Goal: Answer question/provide support

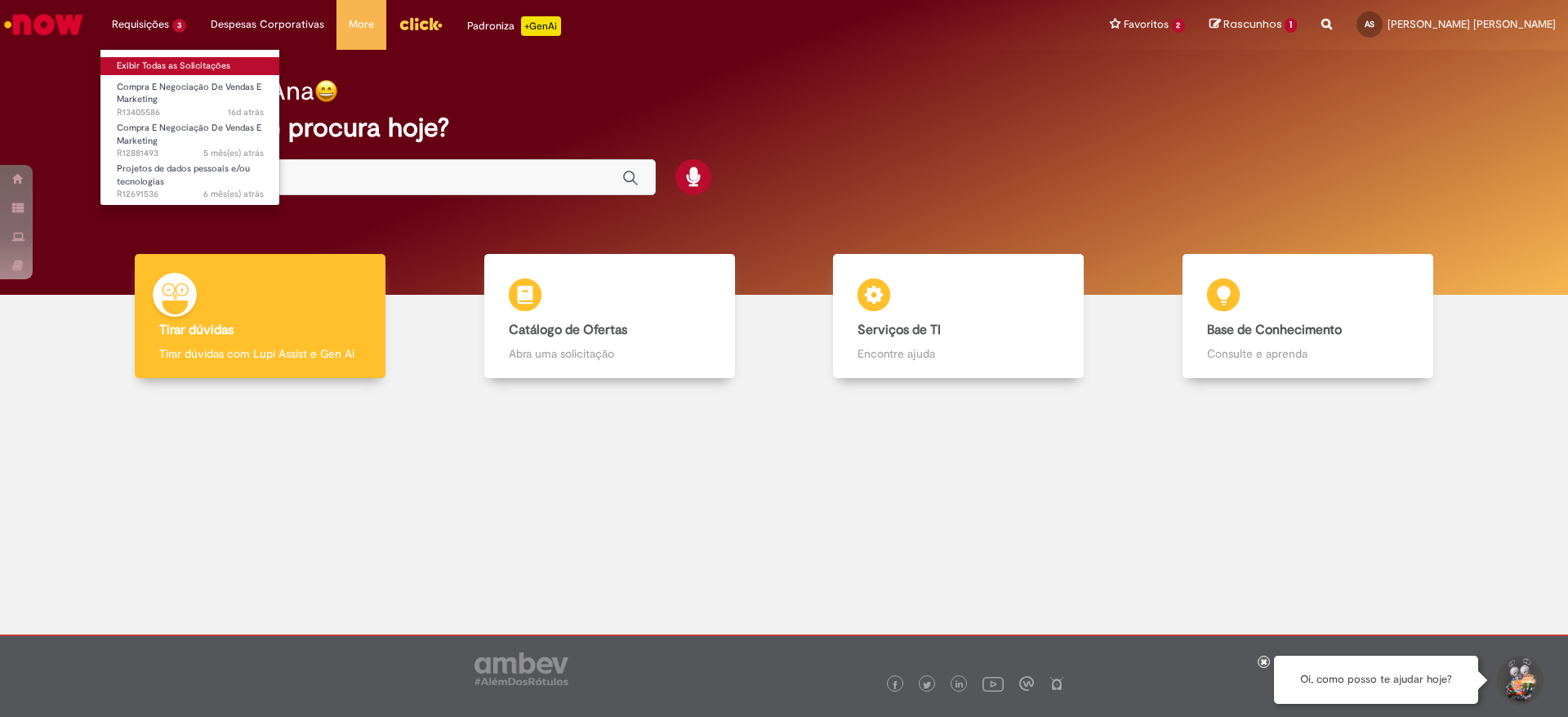
click at [169, 58] on link "Exibir Todas as Solicitações" at bounding box center [191, 66] width 180 height 18
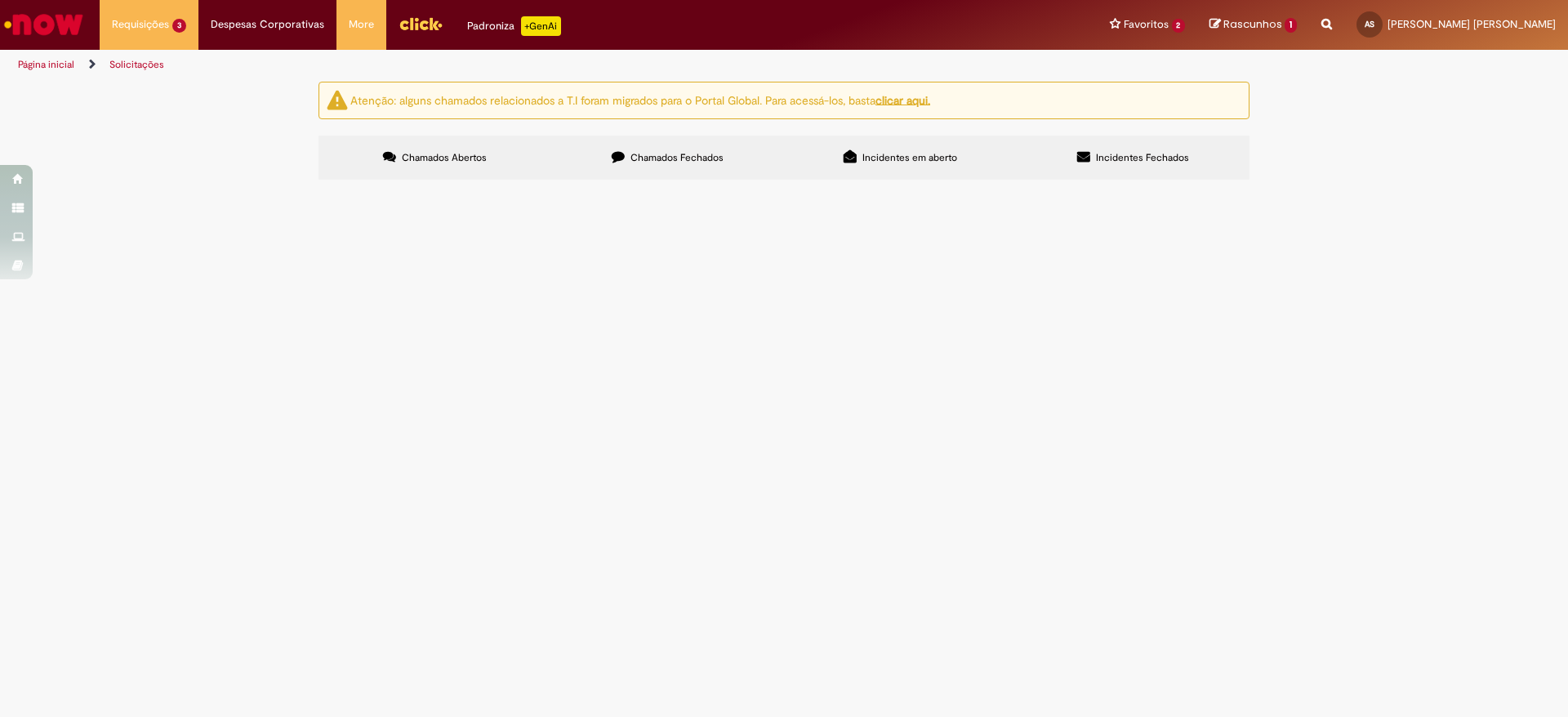
click at [0, 0] on span "Coletes [DATE]" at bounding box center [0, 0] width 0 height 0
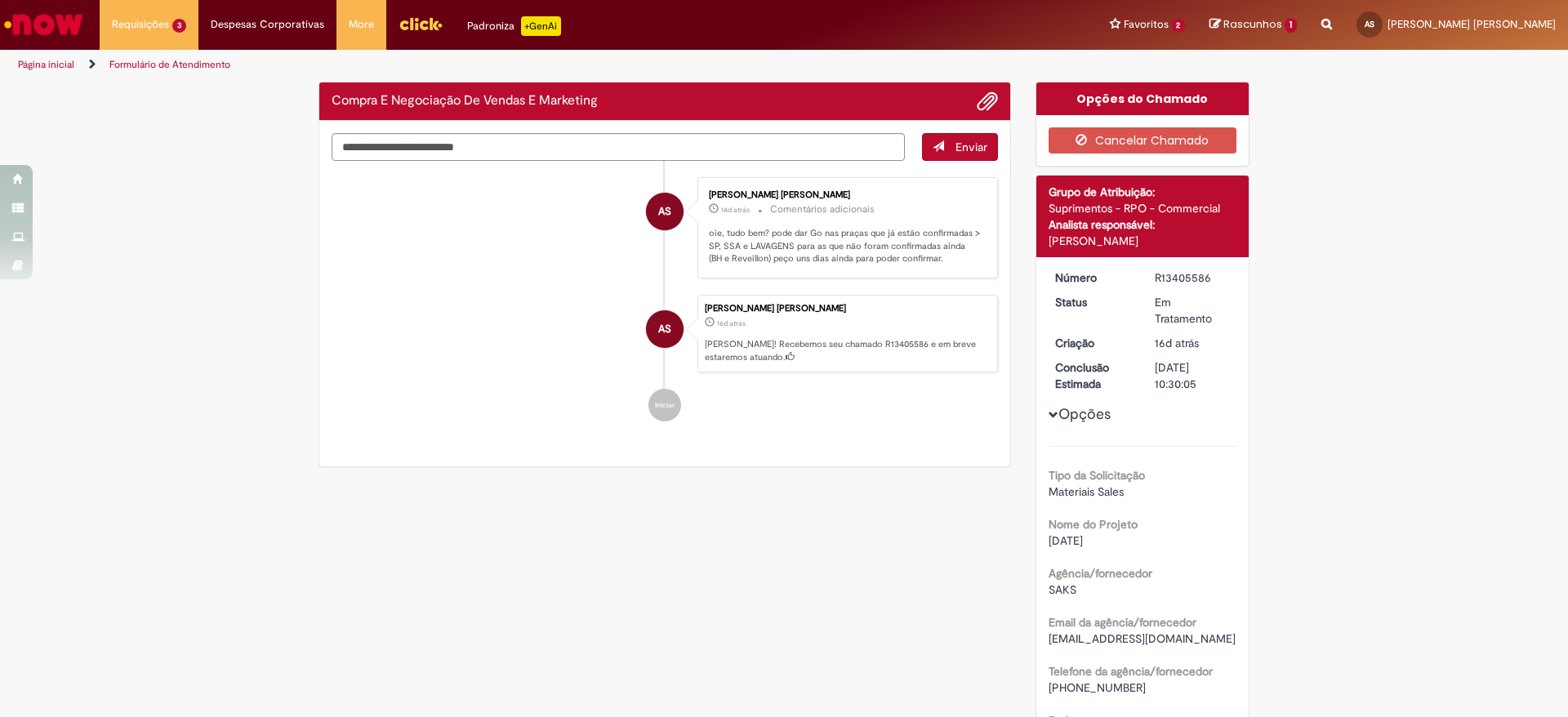
click at [614, 283] on ul "AS [PERSON_NAME] 14d atrás 14 dias atrás Comentários adicionais oie, tudo bem? …" at bounding box center [665, 300] width 666 height 278
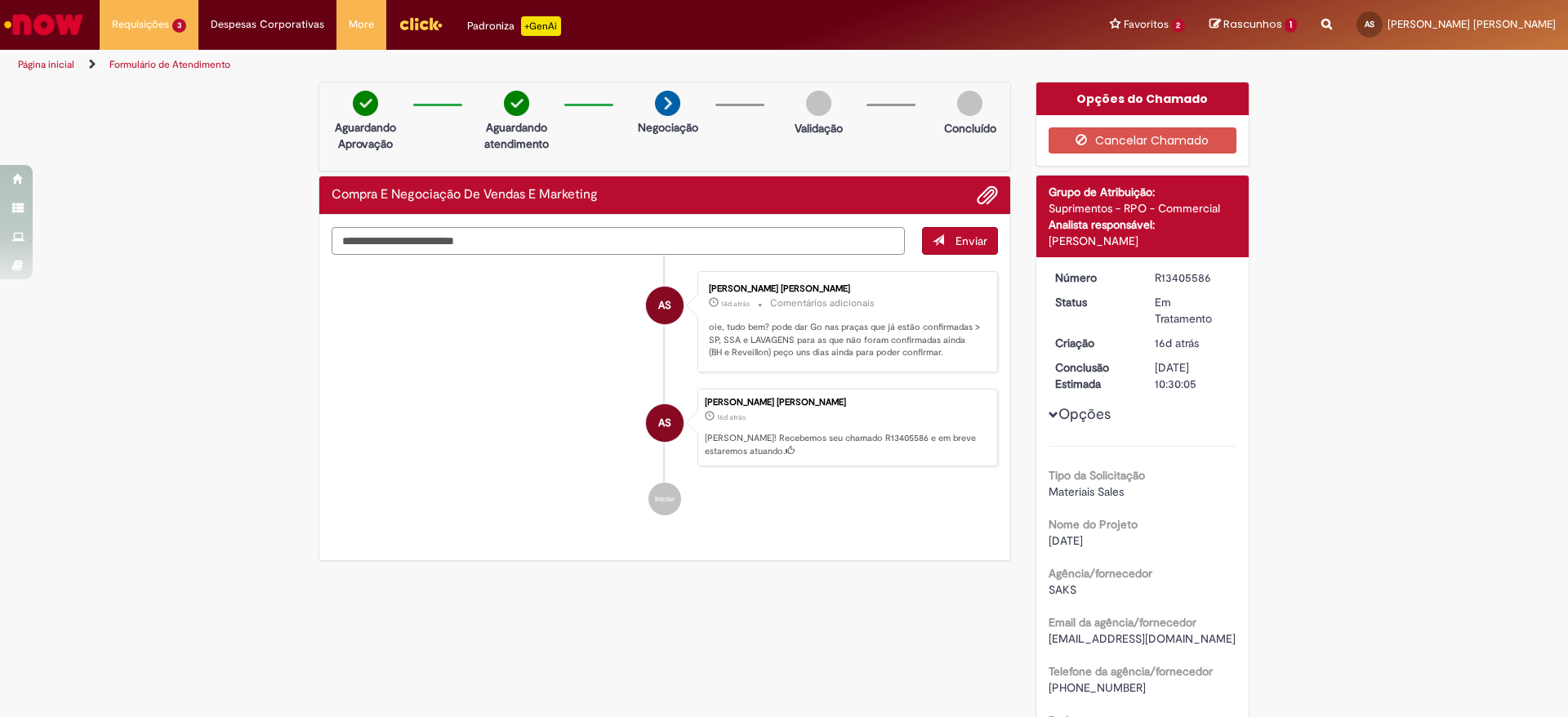
click at [697, 245] on textarea "Digite sua mensagem aqui..." at bounding box center [618, 241] width 573 height 28
type textarea "**********"
click at [960, 234] on span "Enviar" at bounding box center [971, 241] width 32 height 15
